Goal: Information Seeking & Learning: Learn about a topic

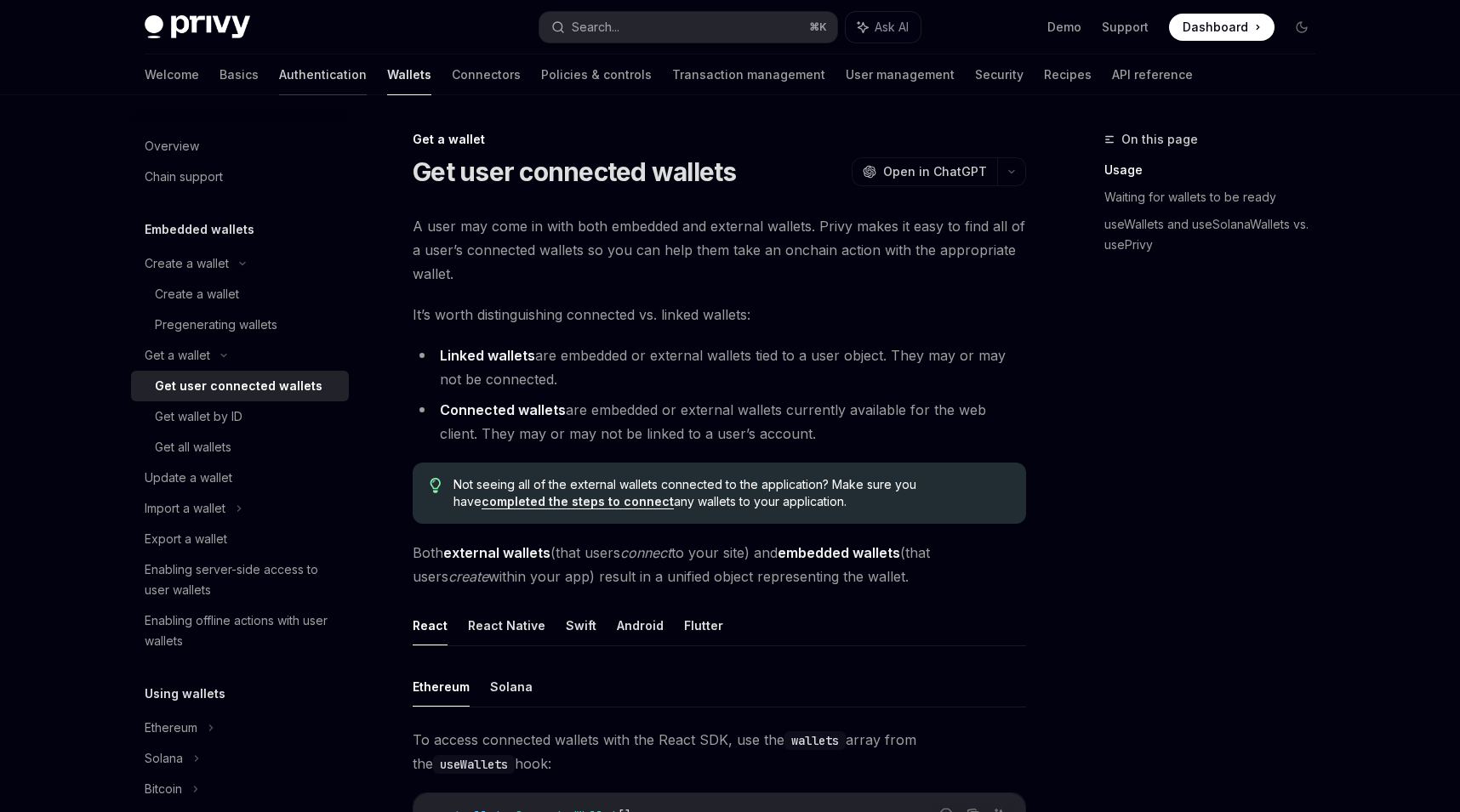
click at [279, 76] on link "Authentication" at bounding box center [323, 75] width 88 height 41
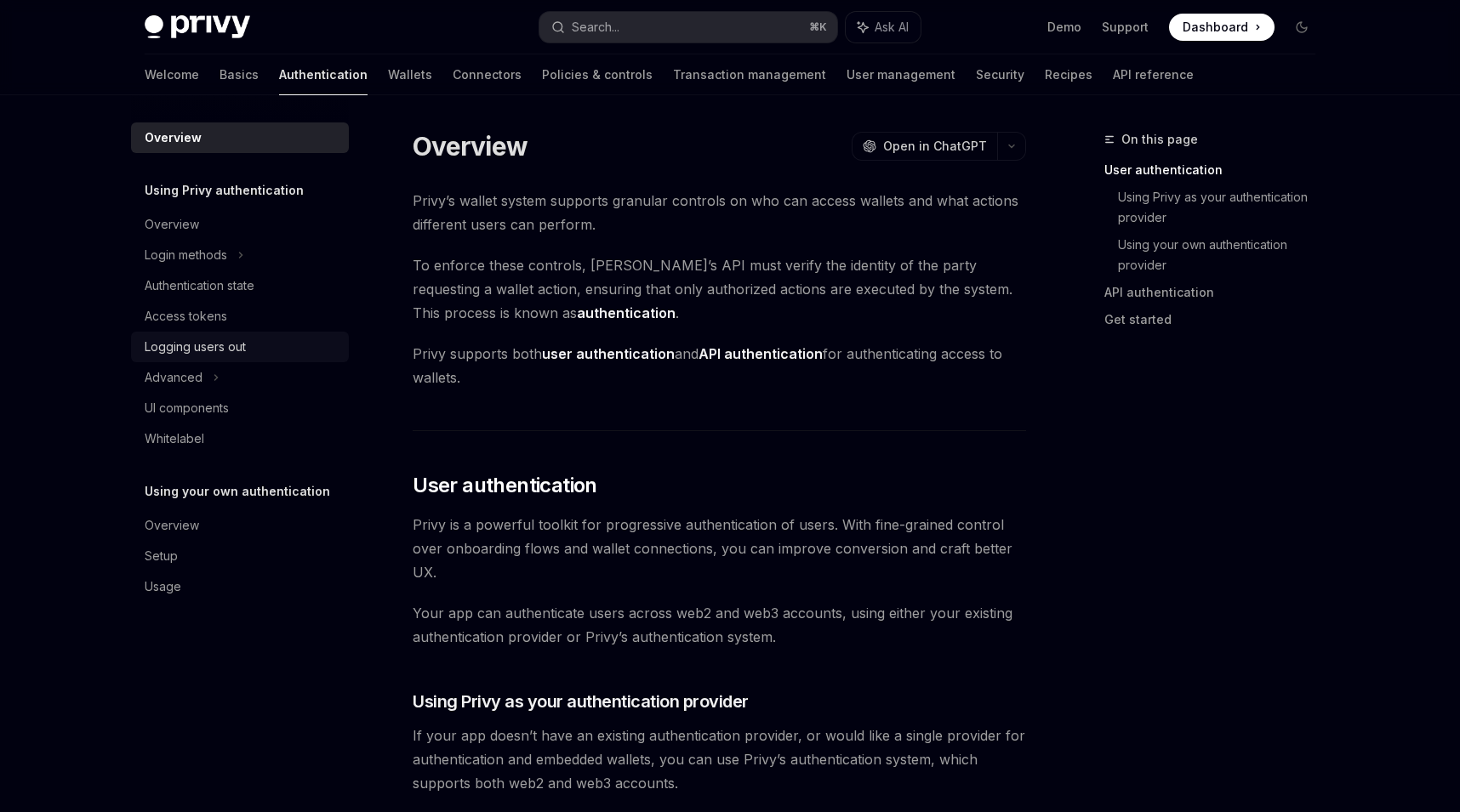
click at [261, 332] on link "Logging users out" at bounding box center [240, 347] width 218 height 31
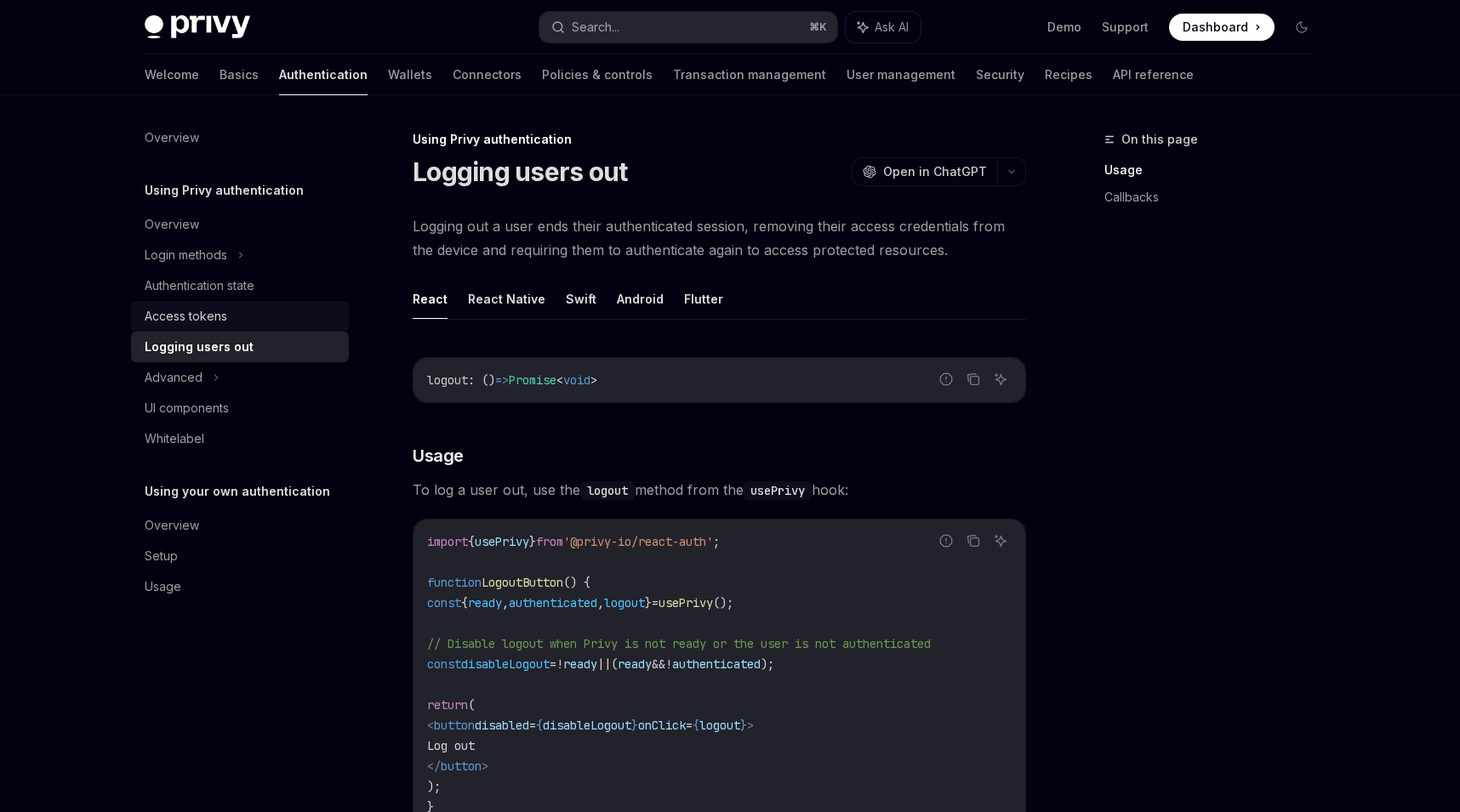
click at [260, 315] on div "Access tokens" at bounding box center [241, 316] width 194 height 21
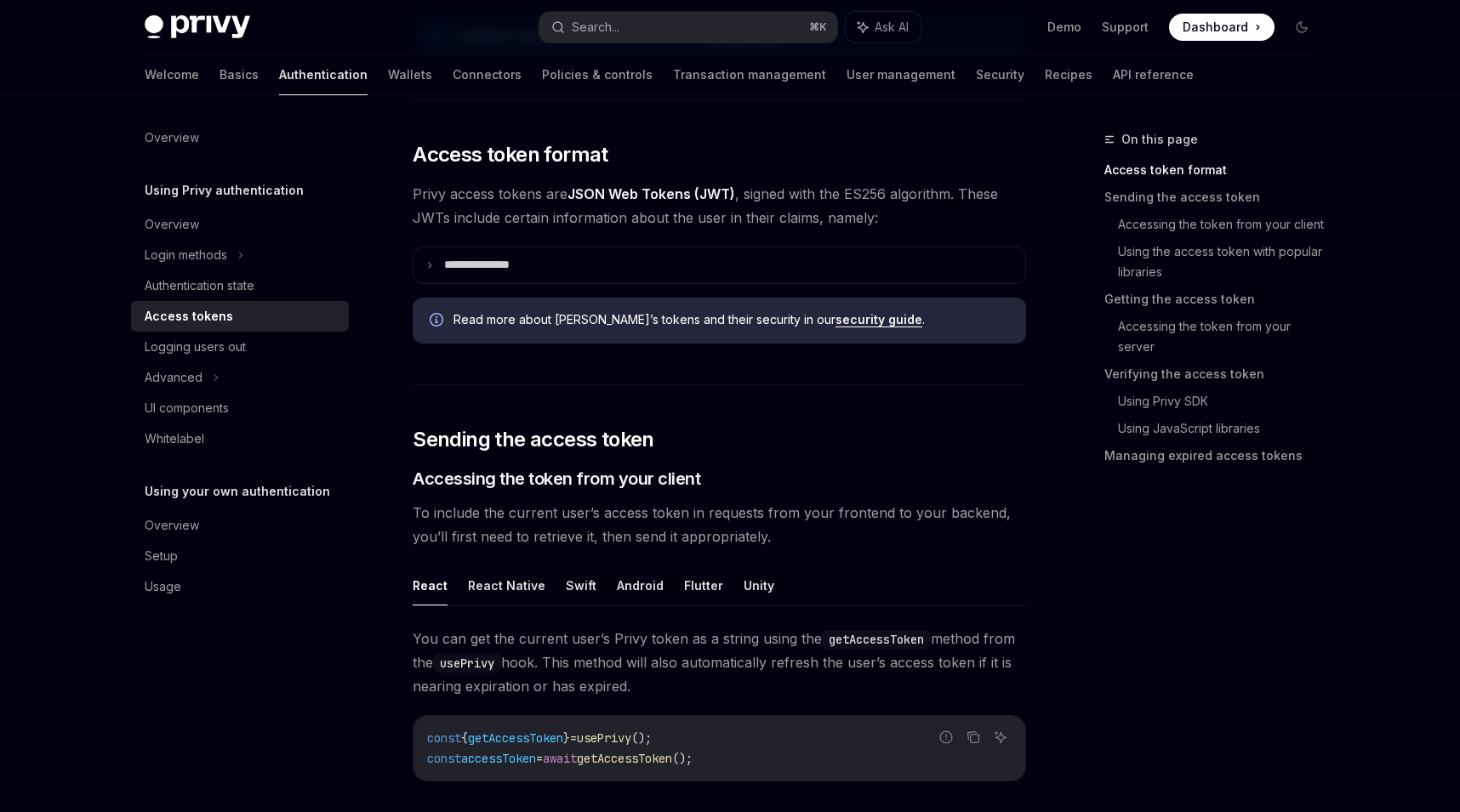
scroll to position [356, 0]
click at [504, 574] on button "React Native" at bounding box center [506, 584] width 78 height 40
type textarea "*"
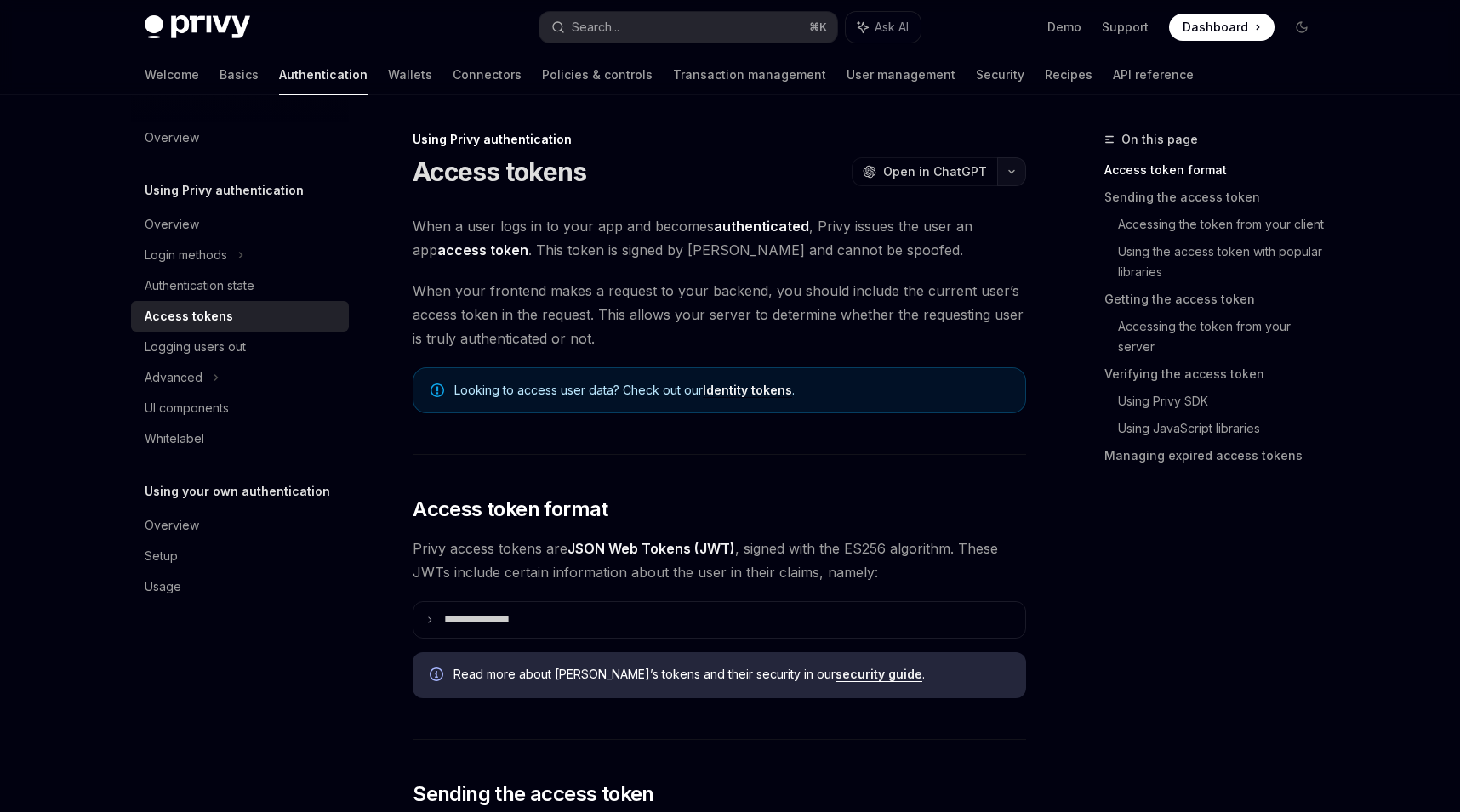
click at [1018, 166] on button "button" at bounding box center [1012, 171] width 29 height 29
click at [963, 304] on div "Copy page as Markdown for LLMs" at bounding box center [931, 304] width 166 height 14
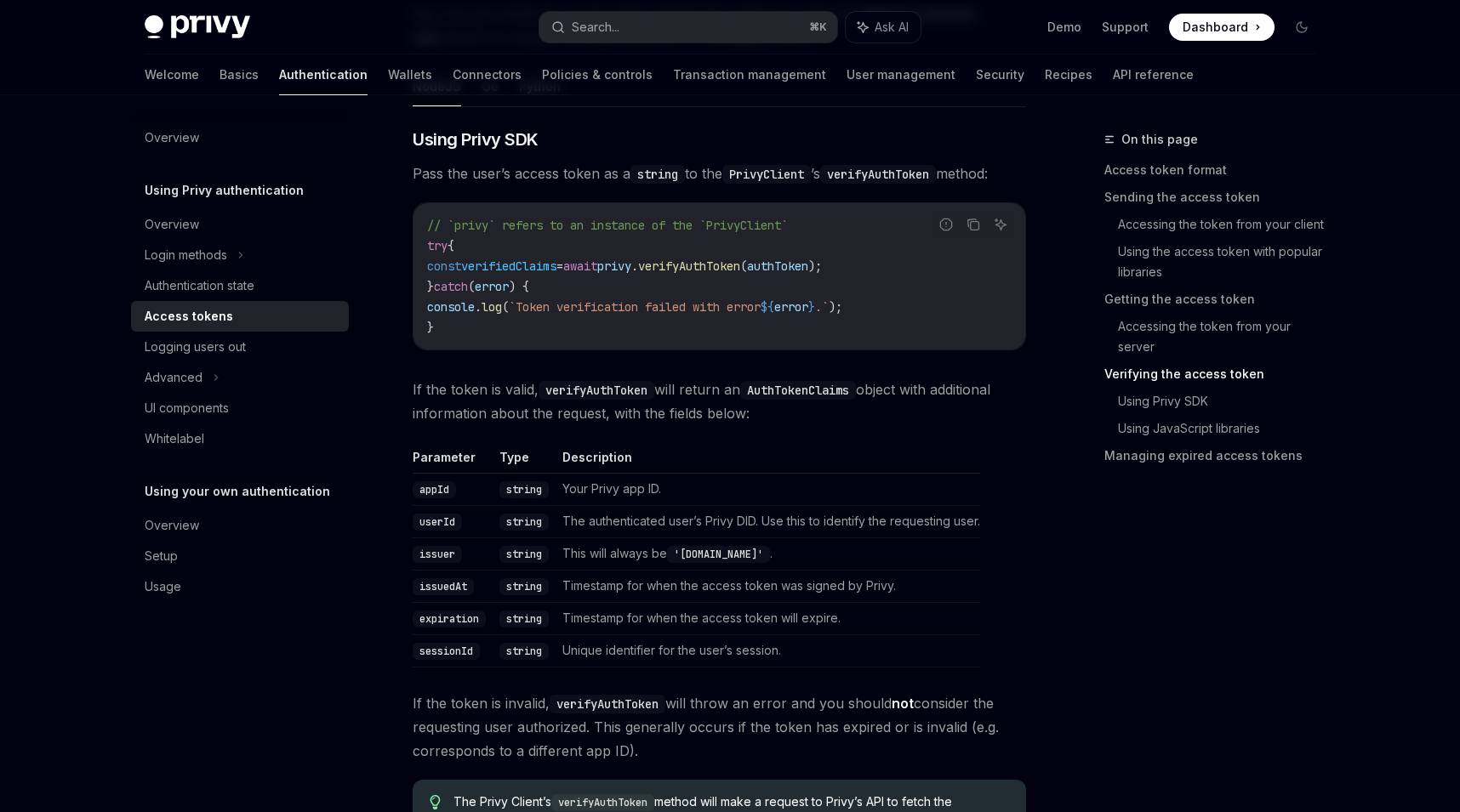
scroll to position [2476, 0]
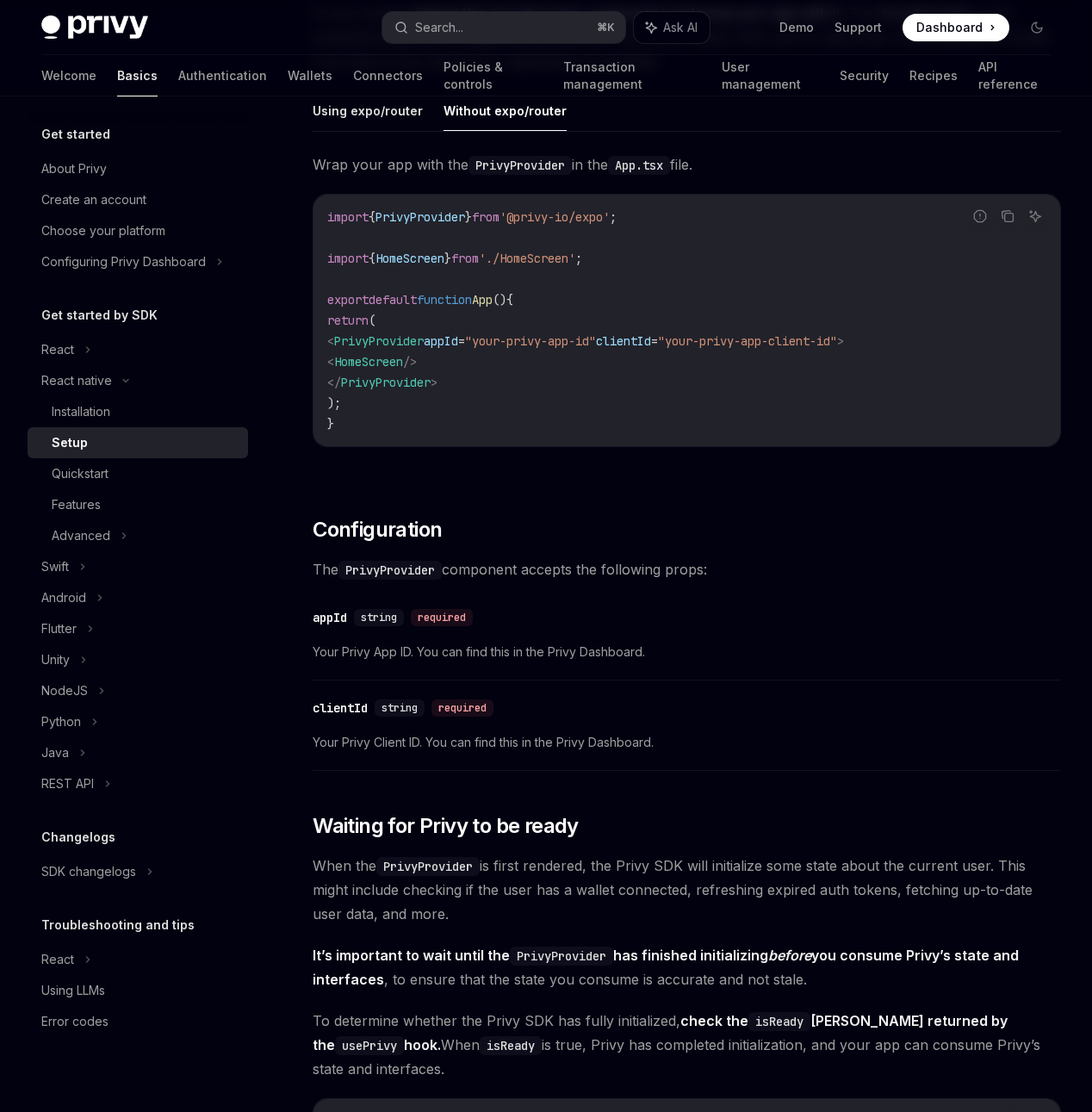
scroll to position [511, 0]
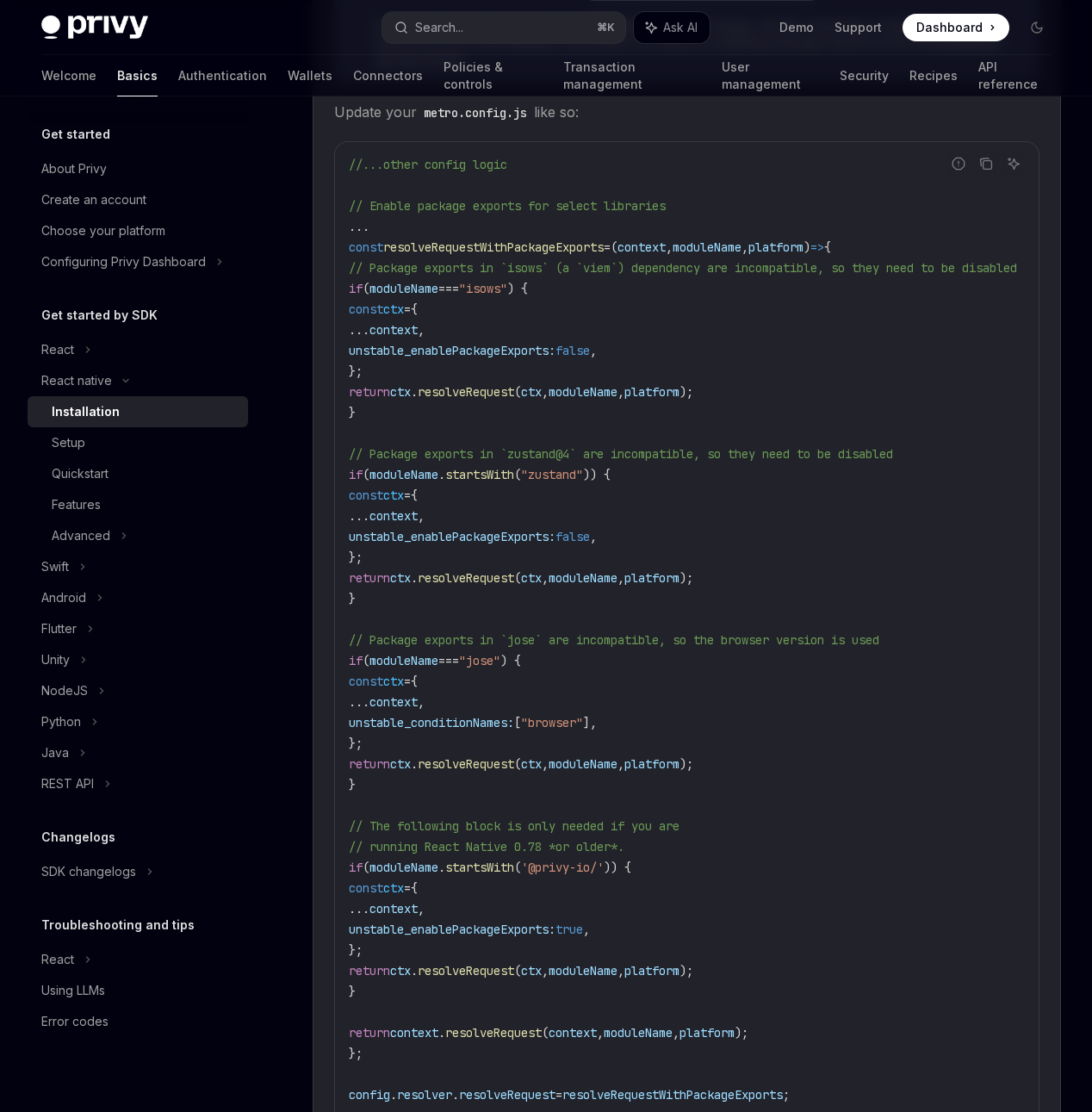
scroll to position [2199, 0]
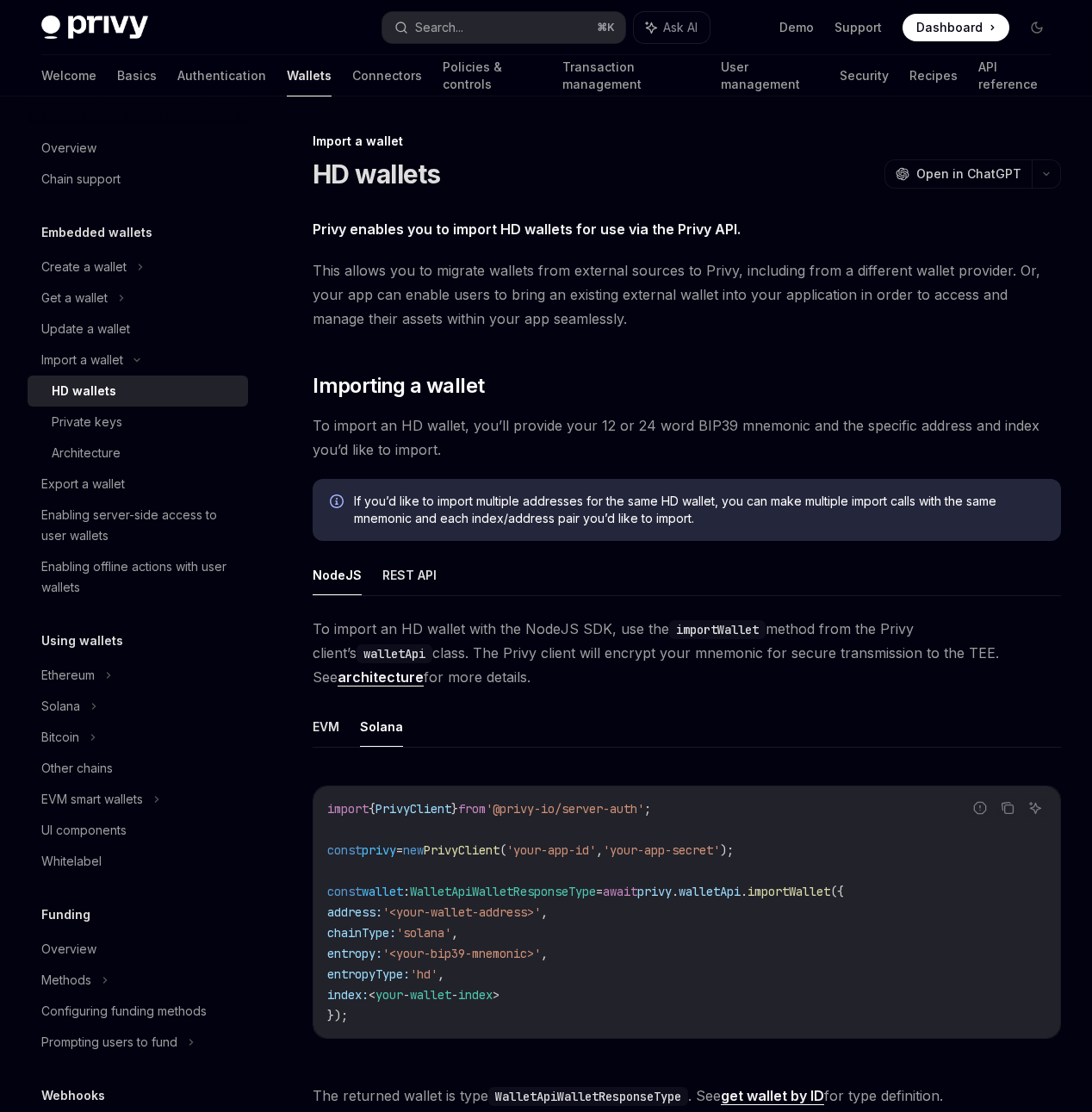
scroll to position [254, 0]
